Goal: Transaction & Acquisition: Purchase product/service

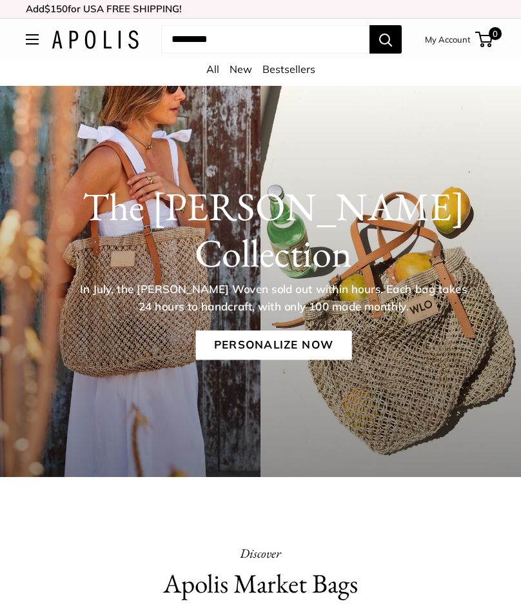
click at [274, 330] on link "Personalize Now" at bounding box center [273, 345] width 156 height 30
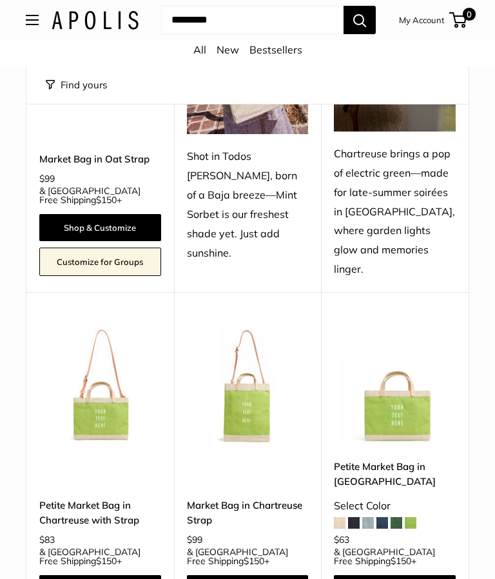
scroll to position [5316, 0]
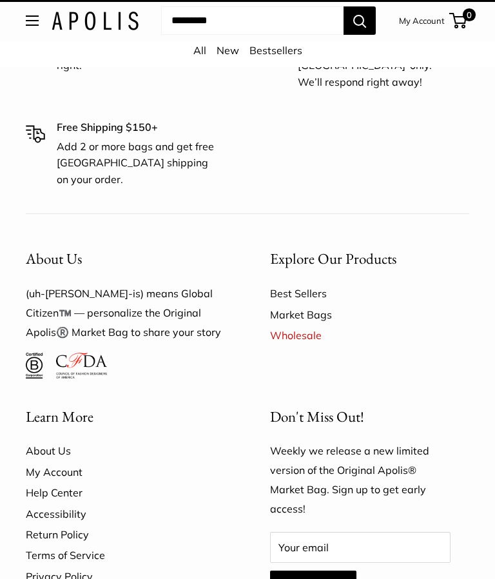
scroll to position [34, 0]
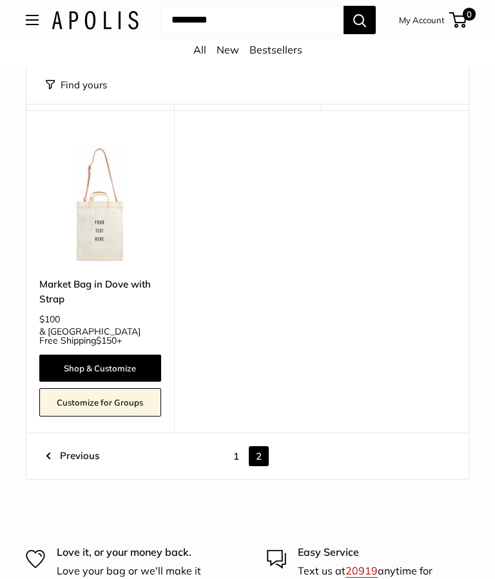
click at [48, 447] on link "Previous" at bounding box center [73, 457] width 54 height 20
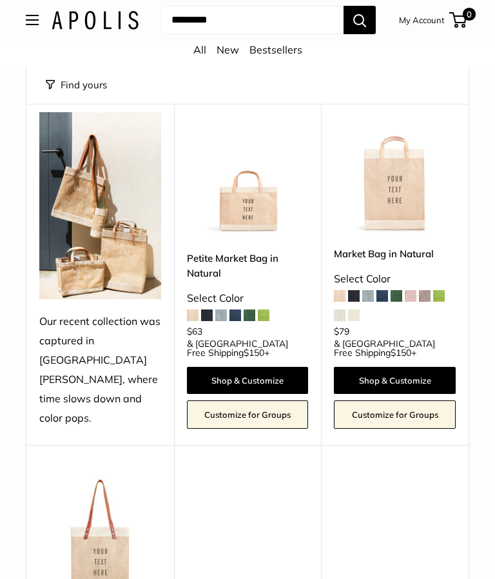
scroll to position [34, 0]
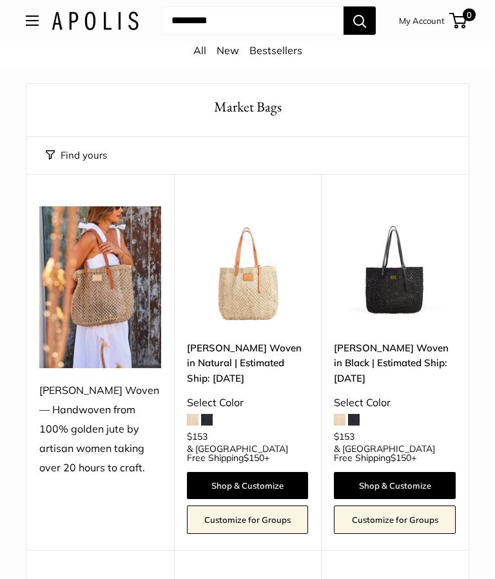
click at [243, 472] on link "Shop & Customize" at bounding box center [248, 485] width 122 height 27
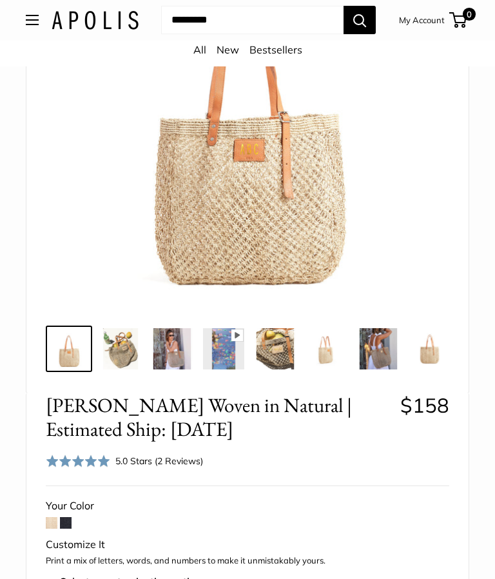
scroll to position [206, 0]
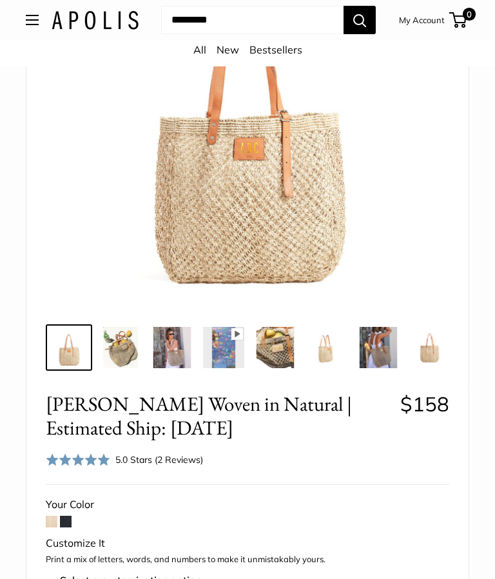
click at [236, 335] on icon at bounding box center [237, 335] width 5 height 6
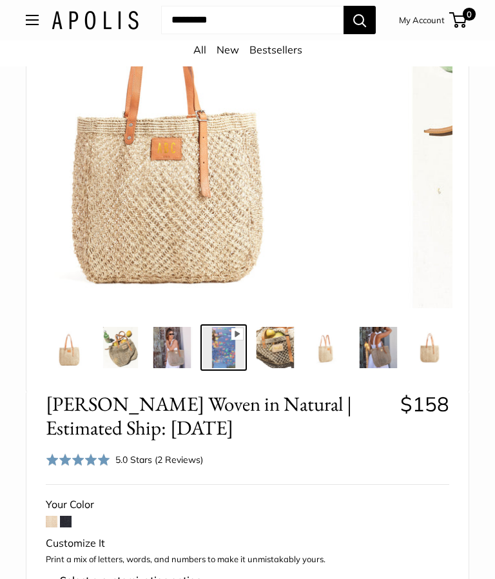
scroll to position [207, 0]
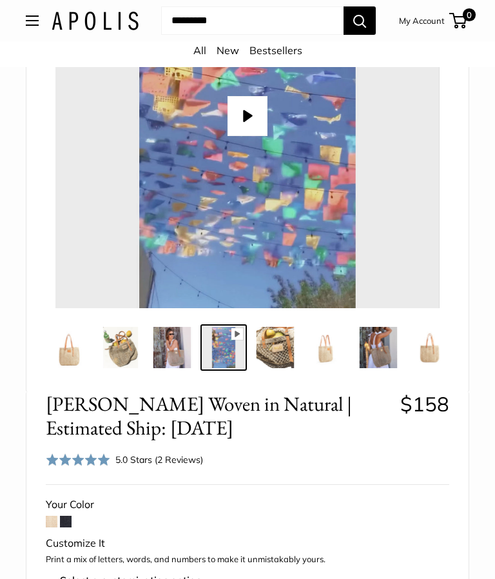
click at [239, 114] on button "Play" at bounding box center [248, 116] width 40 height 40
type input "*"
click at [112, 352] on img at bounding box center [120, 347] width 41 height 41
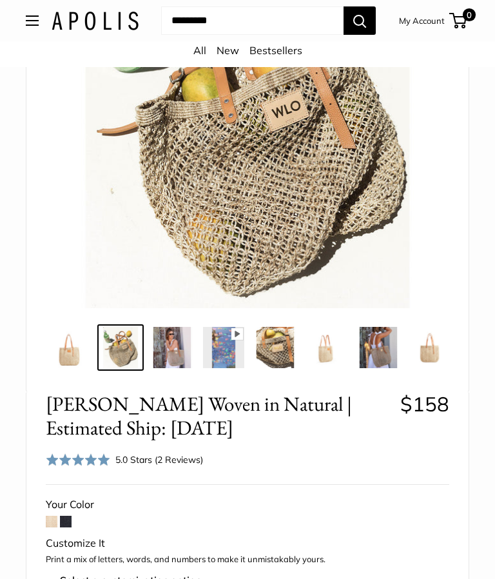
click at [279, 347] on img at bounding box center [275, 347] width 41 height 41
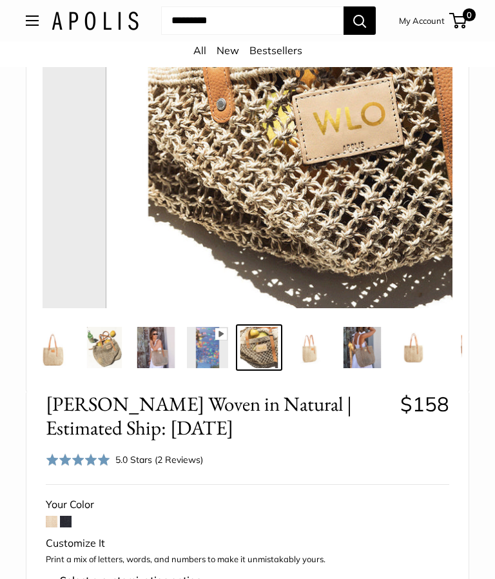
scroll to position [0, 17]
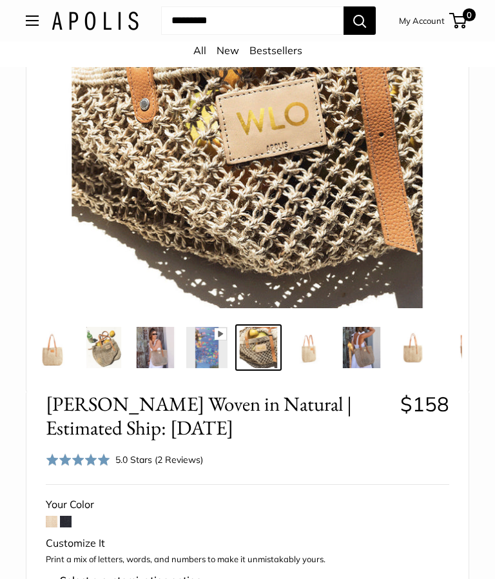
click at [59, 351] on img at bounding box center [52, 347] width 41 height 41
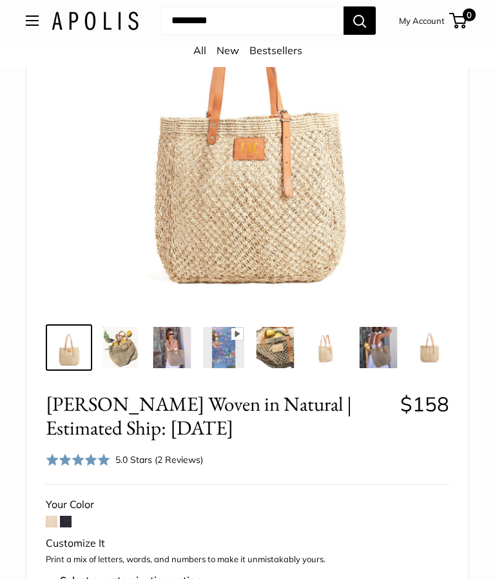
click at [130, 346] on img at bounding box center [120, 347] width 41 height 41
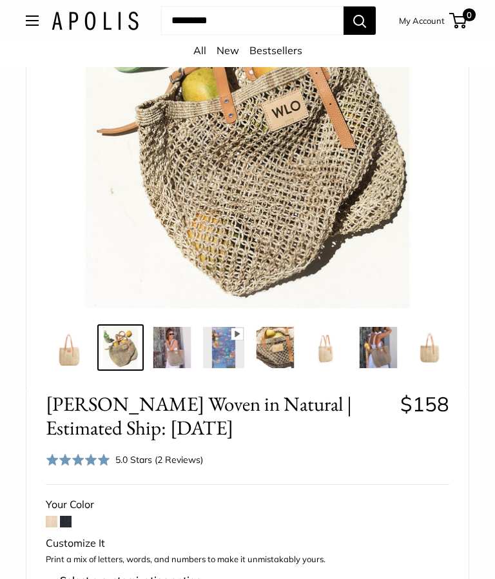
click at [184, 341] on img at bounding box center [172, 347] width 41 height 41
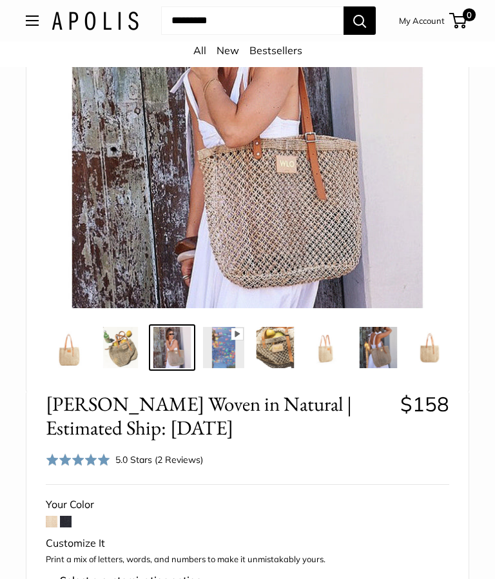
click at [282, 348] on img at bounding box center [275, 347] width 41 height 41
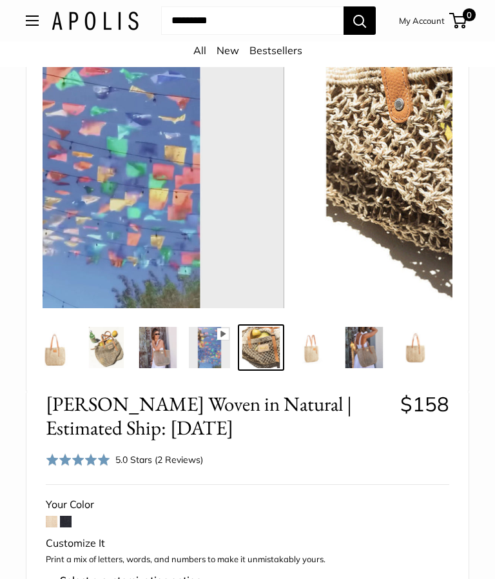
scroll to position [0, 17]
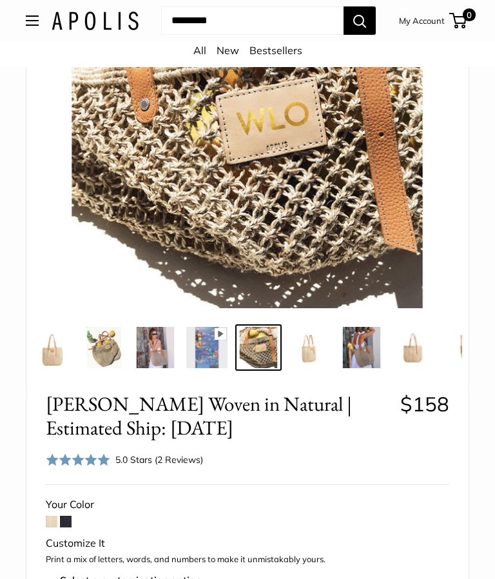
click at [316, 354] on img at bounding box center [310, 347] width 41 height 41
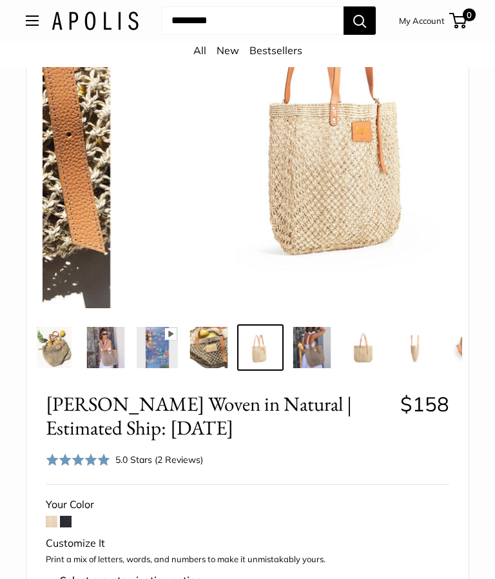
scroll to position [0, 68]
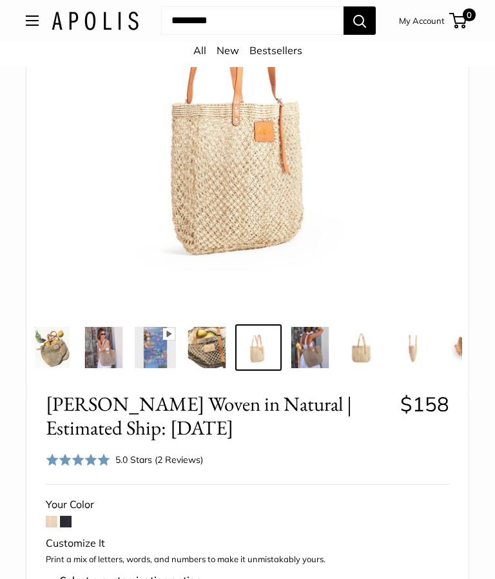
click at [357, 351] on img at bounding box center [361, 347] width 41 height 41
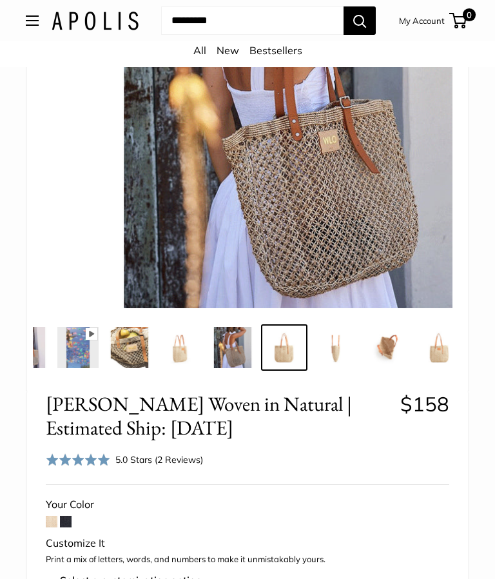
scroll to position [0, 159]
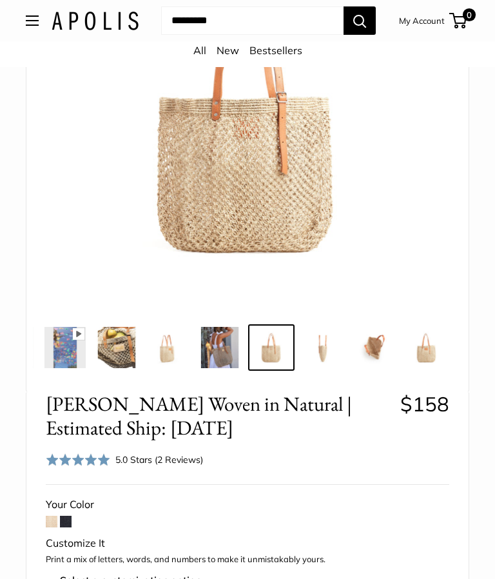
click at [372, 345] on img at bounding box center [374, 347] width 41 height 41
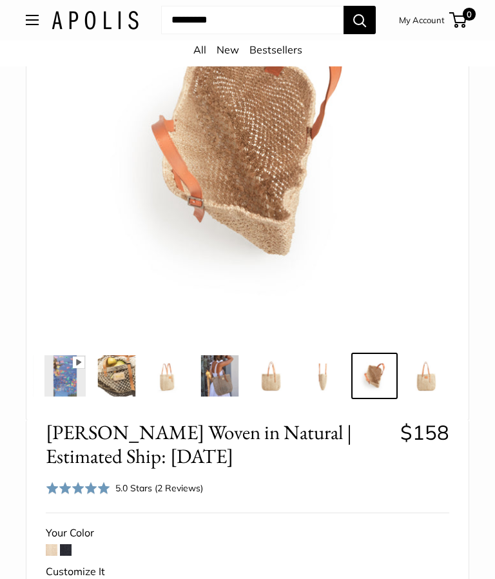
scroll to position [183, 0]
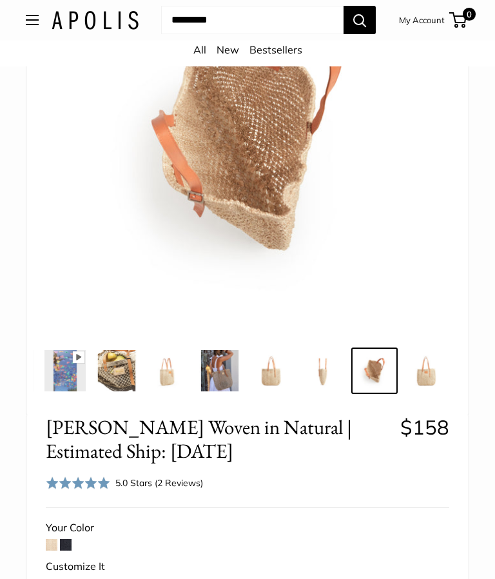
click at [428, 376] on img at bounding box center [426, 371] width 41 height 41
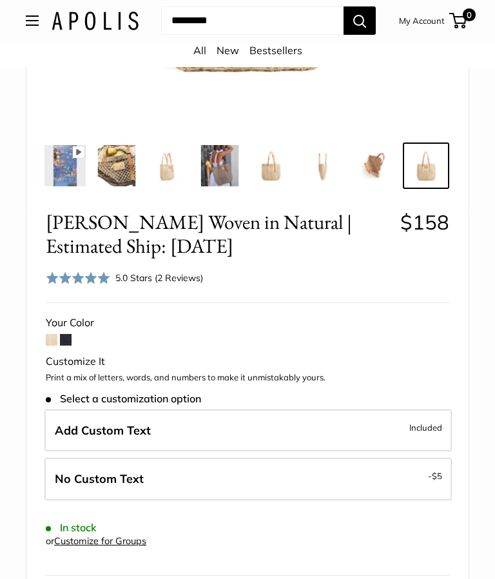
scroll to position [385, 0]
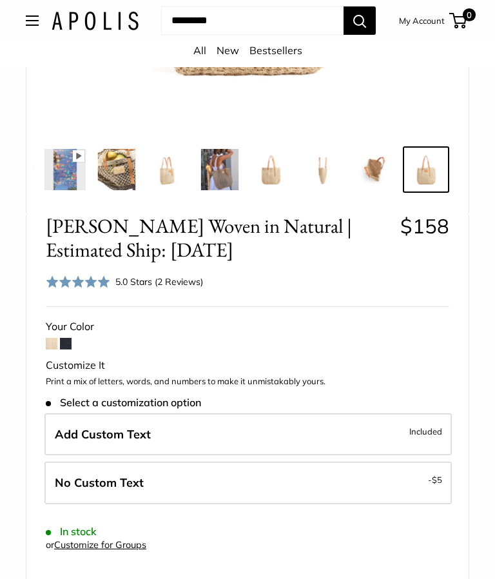
click at [120, 432] on span "Add Custom Text" at bounding box center [103, 434] width 96 height 15
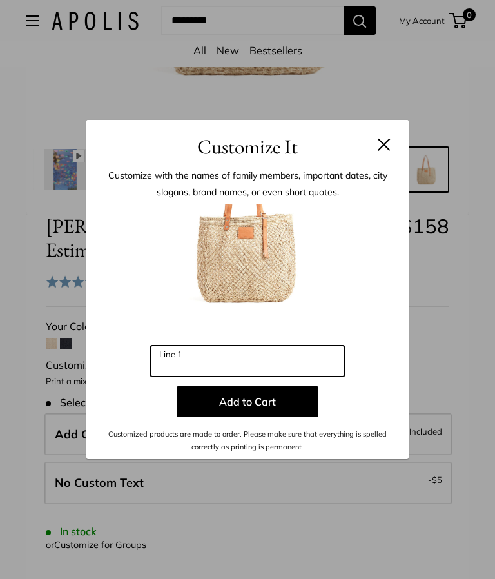
click at [230, 377] on input "Line 1" at bounding box center [248, 361] width 194 height 31
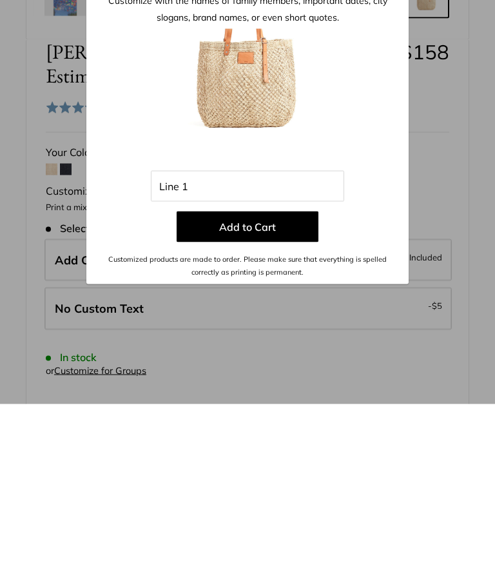
scroll to position [560, 0]
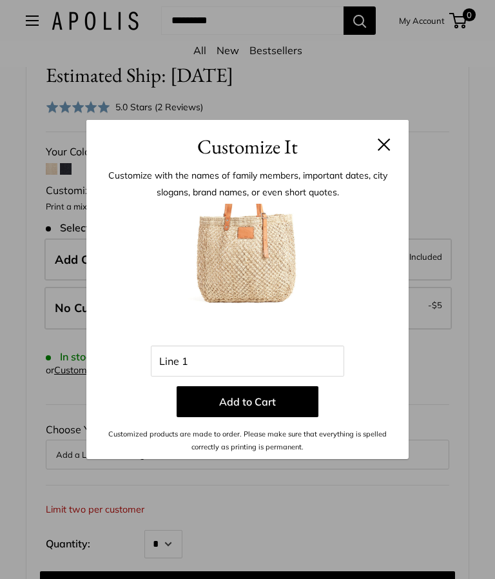
click at [384, 151] on button at bounding box center [384, 144] width 13 height 13
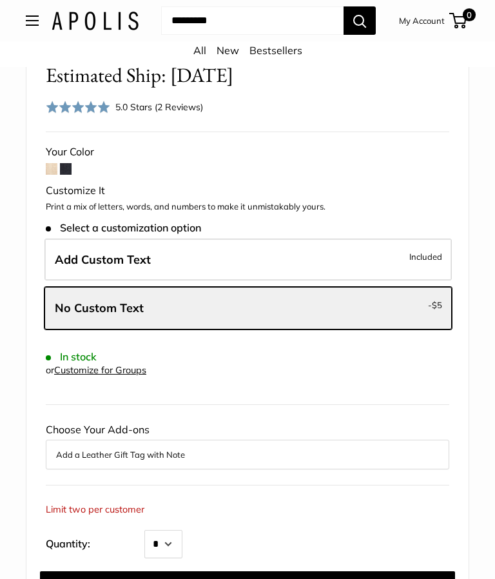
click at [153, 257] on label "Add Custom Text Included" at bounding box center [249, 260] width 408 height 43
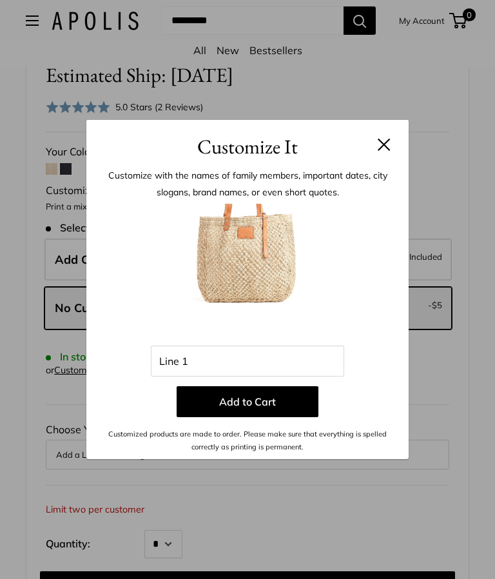
click at [383, 151] on button at bounding box center [384, 144] width 13 height 13
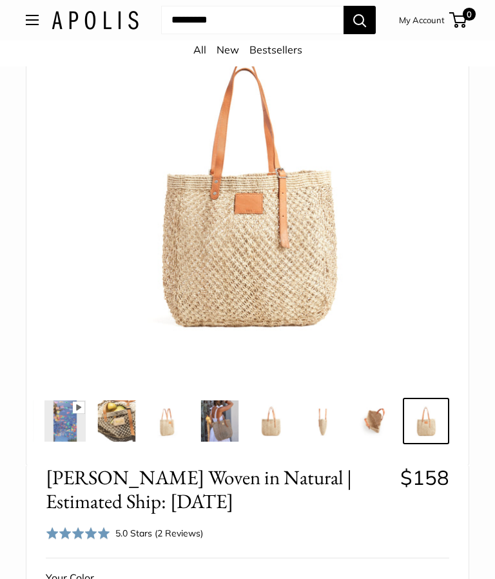
scroll to position [134, 0]
click at [119, 420] on img at bounding box center [116, 421] width 41 height 41
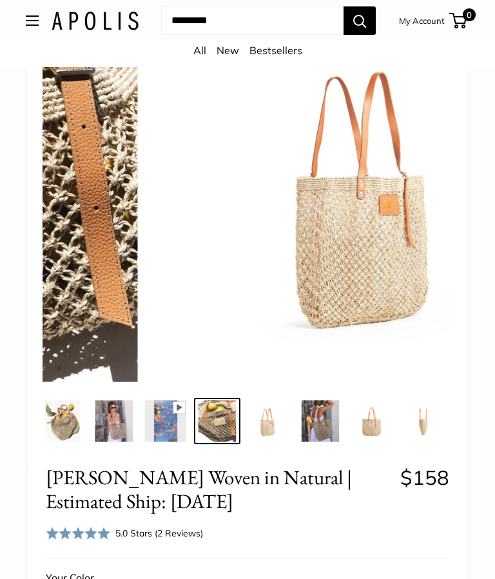
scroll to position [0, 17]
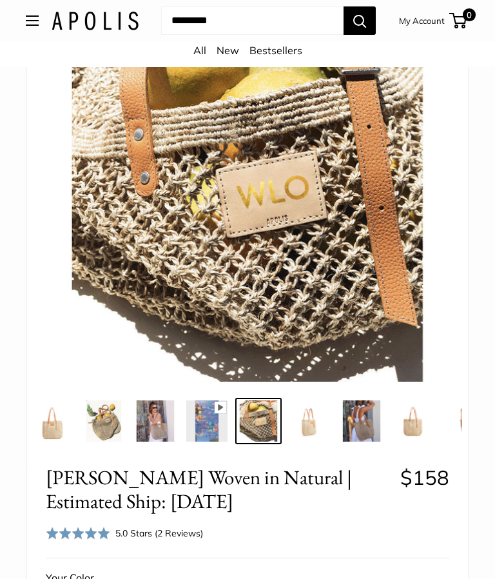
click at [57, 417] on img at bounding box center [52, 421] width 41 height 41
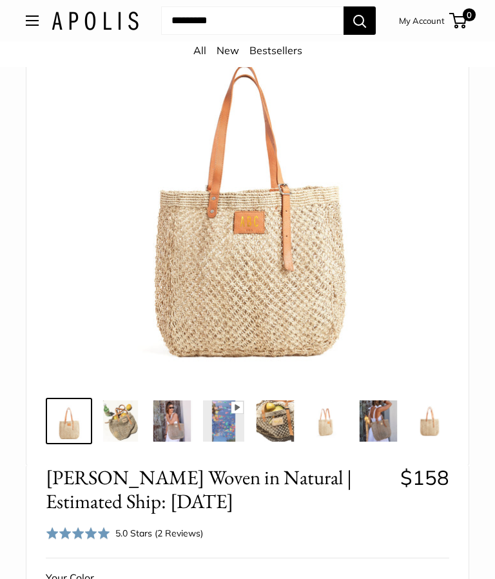
click at [125, 415] on img at bounding box center [120, 421] width 41 height 41
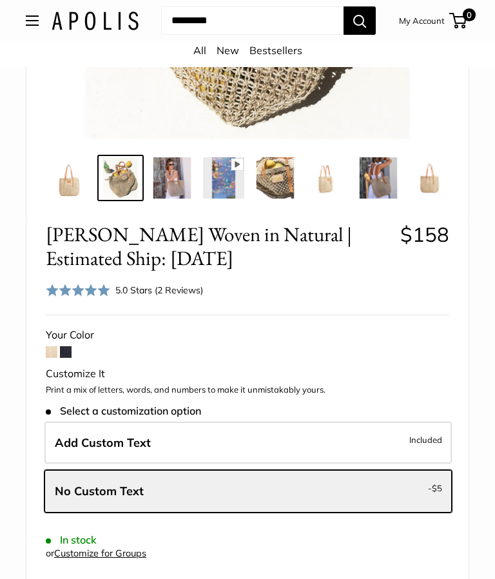
scroll to position [375, 0]
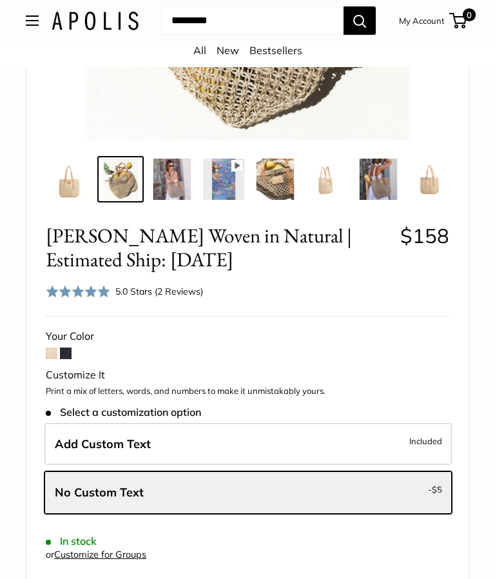
click at [68, 352] on span at bounding box center [66, 354] width 12 height 12
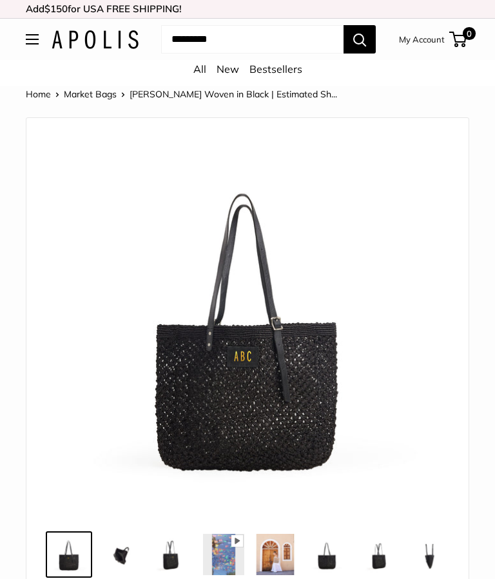
click at [125, 547] on img at bounding box center [120, 554] width 41 height 41
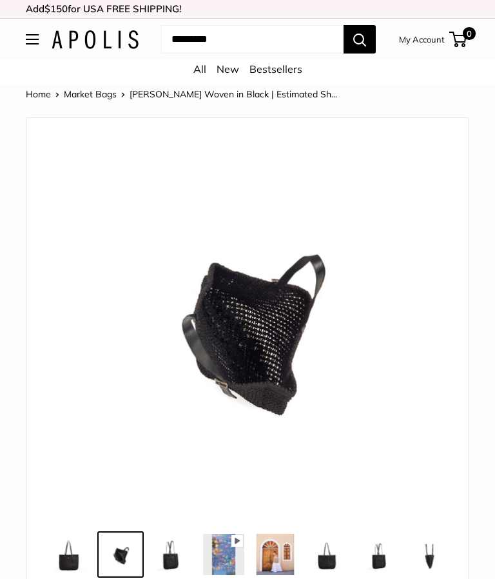
click at [174, 552] on img at bounding box center [172, 554] width 41 height 41
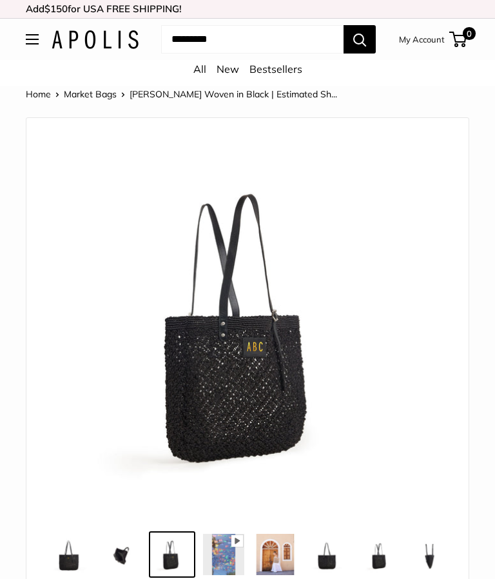
click at [332, 555] on img at bounding box center [326, 554] width 41 height 41
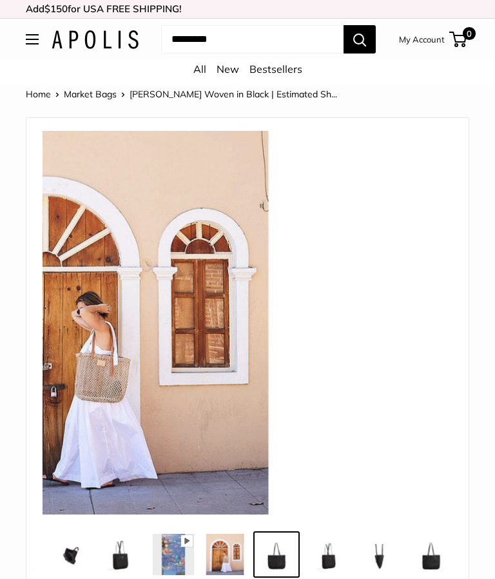
scroll to position [0, 55]
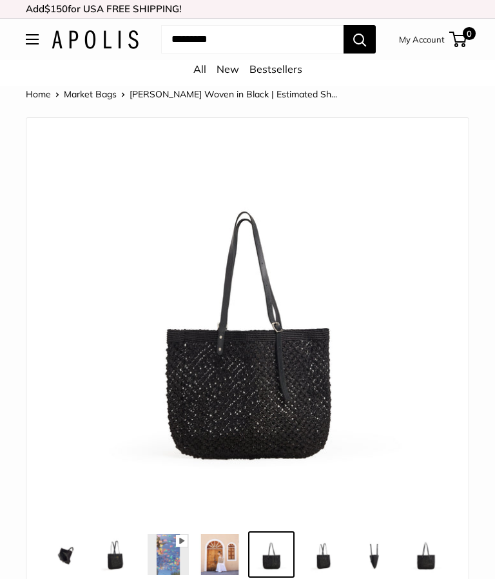
click at [221, 552] on img at bounding box center [219, 554] width 41 height 41
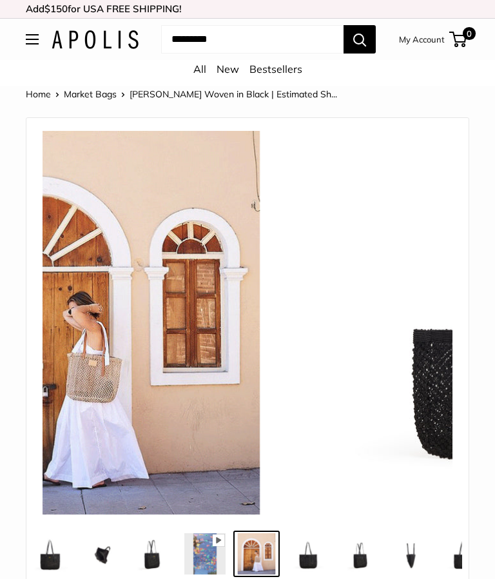
scroll to position [0, 17]
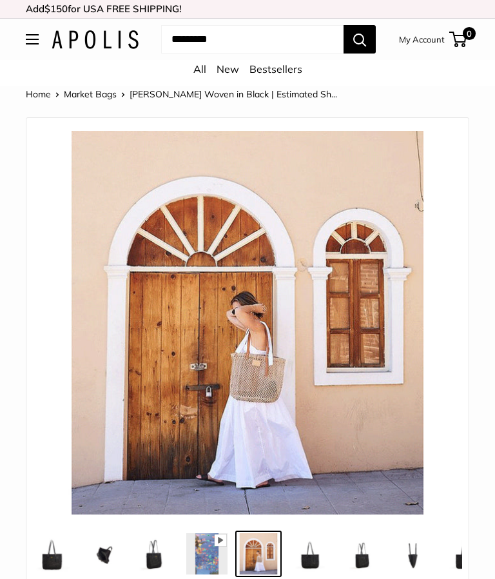
click at [314, 559] on img at bounding box center [310, 554] width 41 height 41
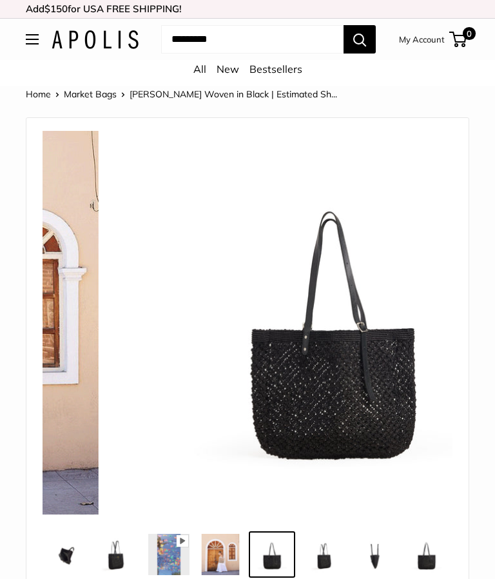
scroll to position [0, 55]
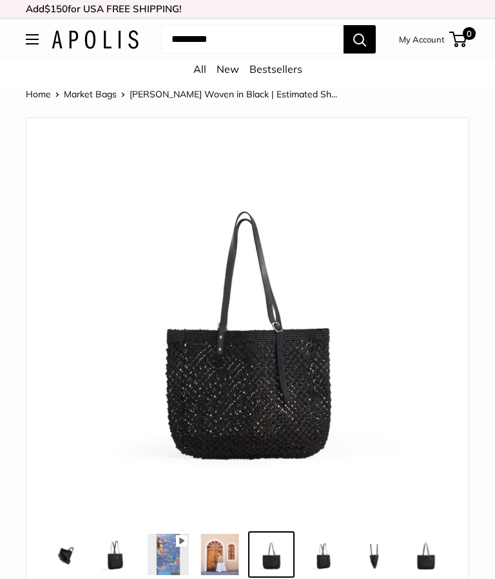
click at [354, 562] on img at bounding box center [374, 554] width 41 height 41
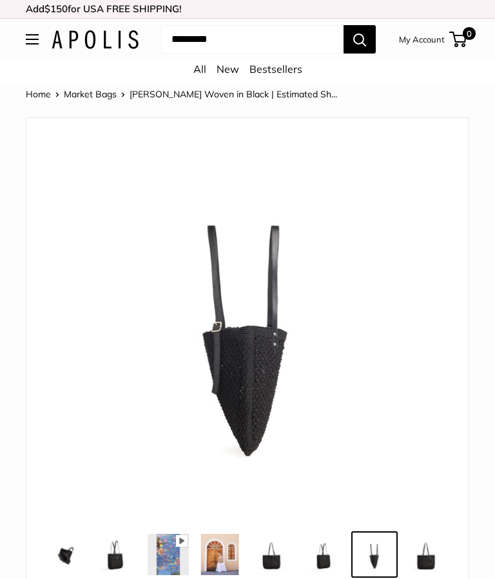
click at [328, 557] on img at bounding box center [323, 554] width 41 height 41
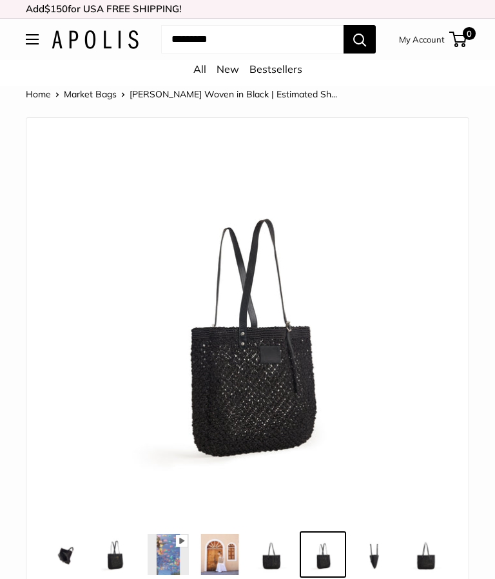
click at [380, 557] on img at bounding box center [374, 554] width 41 height 41
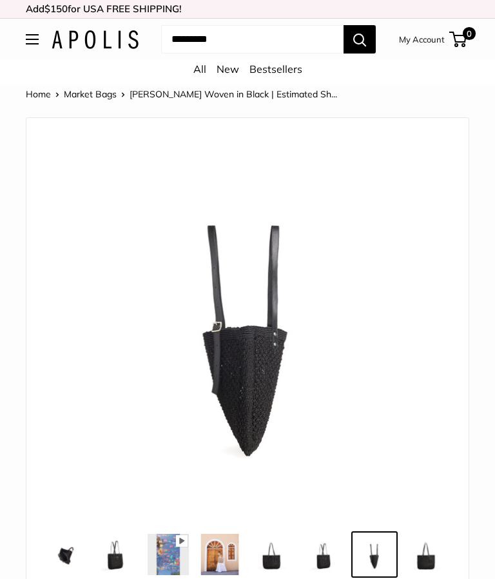
click at [430, 556] on img at bounding box center [426, 554] width 41 height 41
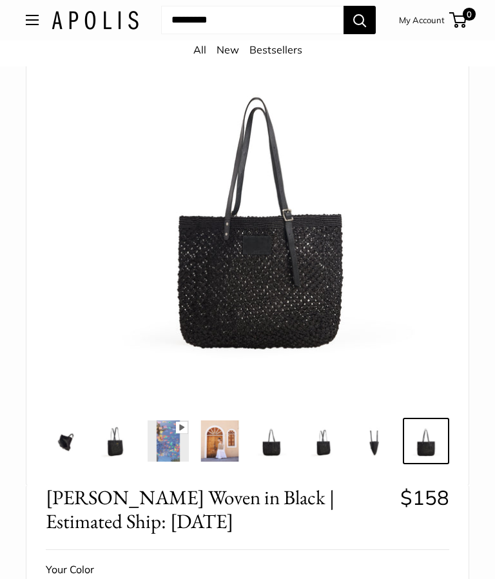
scroll to position [121, 0]
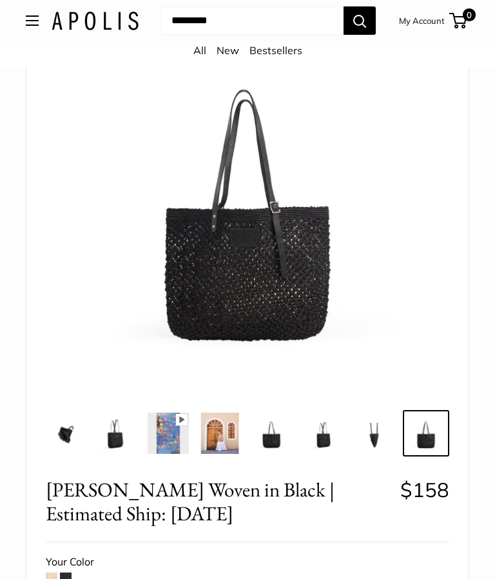
click at [56, 573] on span at bounding box center [52, 579] width 12 height 12
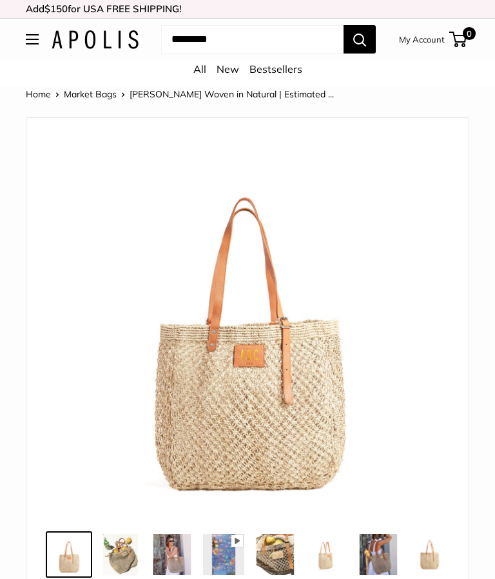
click at [122, 547] on img at bounding box center [120, 554] width 41 height 41
